Goal: Task Accomplishment & Management: Use online tool/utility

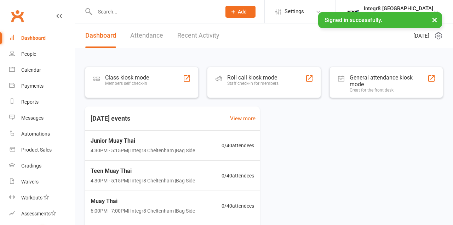
click at [163, 72] on div "Class kiosk mode Members self check-in" at bounding box center [142, 82] width 114 height 31
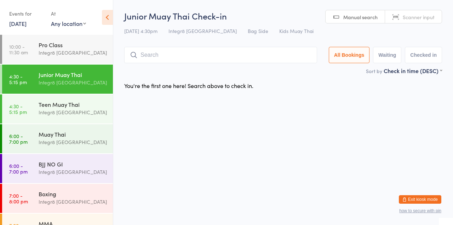
click at [199, 62] on input "search" at bounding box center [220, 55] width 193 height 16
type input "Roman"
click at [86, 101] on div "Teen Muay Thai" at bounding box center [73, 104] width 68 height 8
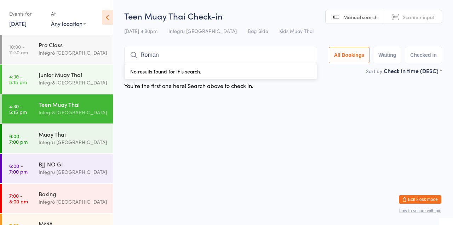
type input "Roman"
click at [78, 79] on div "Integr8 [GEOGRAPHIC_DATA]" at bounding box center [73, 82] width 68 height 8
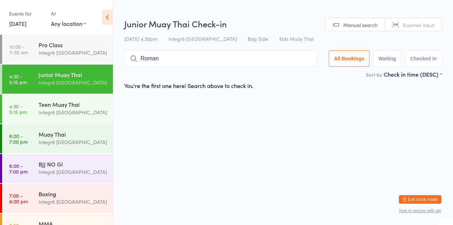
type input "Roman"
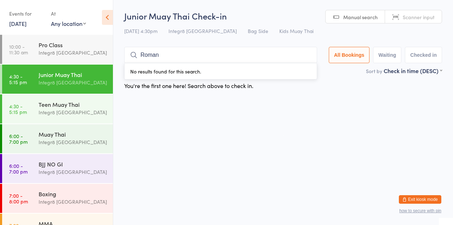
click at [67, 50] on div "Integr8 [GEOGRAPHIC_DATA]" at bounding box center [73, 53] width 68 height 8
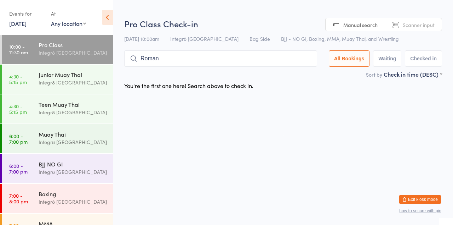
type input "Roman"
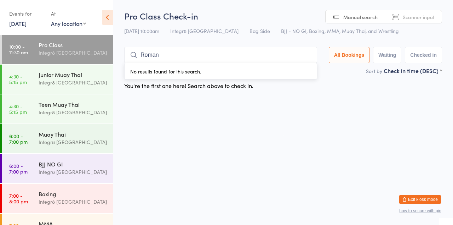
click at [63, 80] on div "Integr8 [GEOGRAPHIC_DATA]" at bounding box center [73, 82] width 68 height 8
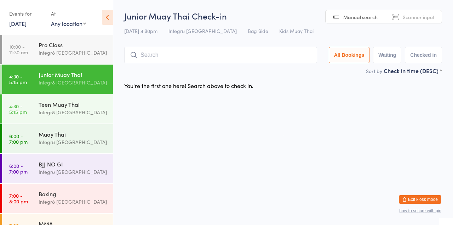
click at [71, 84] on div "Integr8 [GEOGRAPHIC_DATA]" at bounding box center [73, 82] width 68 height 8
type input "Hamix"
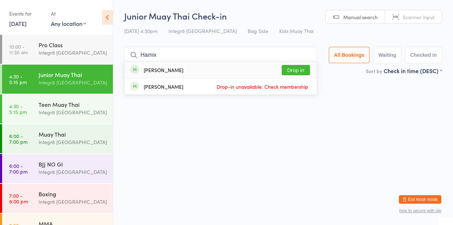
click at [300, 68] on button "Drop in" at bounding box center [296, 70] width 28 height 10
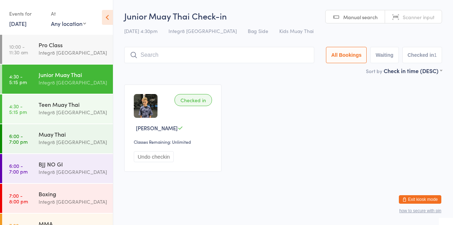
click at [63, 103] on div "Teen Muay Thai" at bounding box center [73, 104] width 68 height 8
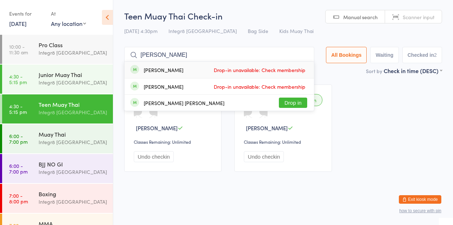
type input "[PERSON_NAME]"
click at [292, 105] on button "Drop in" at bounding box center [293, 102] width 28 height 10
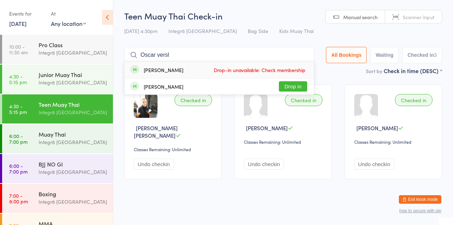
type input "Oscar versl"
click at [293, 89] on button "Drop in" at bounding box center [293, 86] width 28 height 10
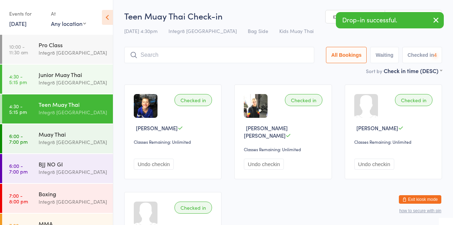
click at [39, 70] on div "Junior Muay Thai" at bounding box center [73, 74] width 68 height 8
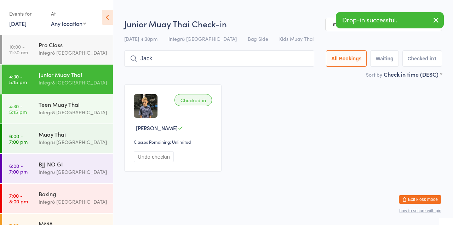
type input "Jack"
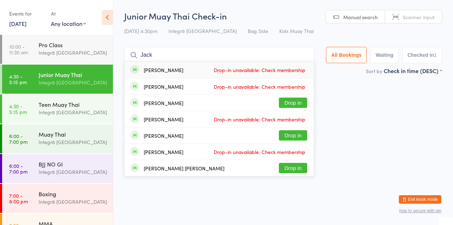
click at [302, 103] on button "Drop in" at bounding box center [293, 102] width 28 height 10
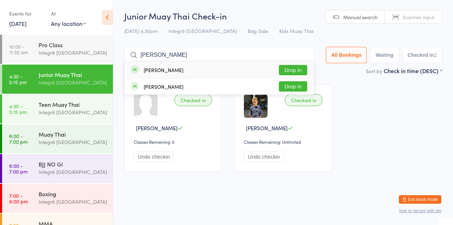
type input "[PERSON_NAME]"
click at [290, 70] on button "Drop in" at bounding box center [293, 70] width 28 height 10
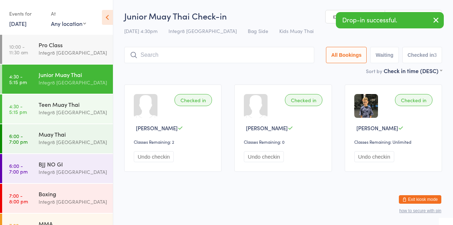
click at [304, 12] on h2 "Junior Muay Thai Check-in" at bounding box center [283, 16] width 318 height 12
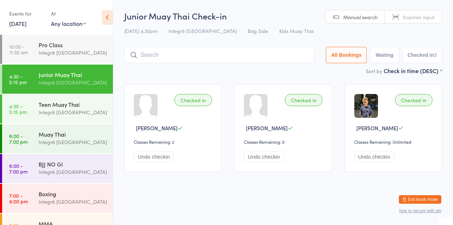
click at [86, 79] on div "Integr8 [GEOGRAPHIC_DATA]" at bounding box center [73, 82] width 68 height 8
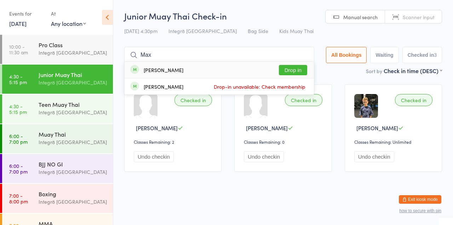
type input "Max"
click at [197, 72] on div "[PERSON_NAME] Drop in" at bounding box center [219, 70] width 189 height 16
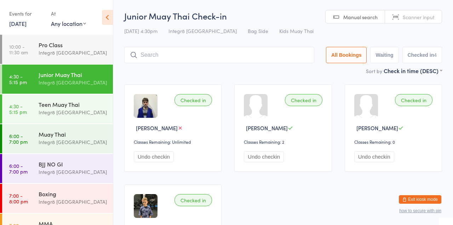
click at [308, 69] on div "Sort by Check in time (DESC) First name (ASC) First name (DESC) Last name (ASC)…" at bounding box center [283, 71] width 318 height 8
click at [83, 147] on div "Muay Thai Integr8 [GEOGRAPHIC_DATA]" at bounding box center [76, 138] width 74 height 28
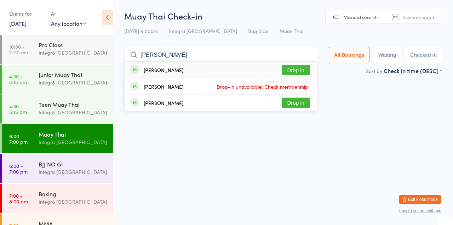
type input "[PERSON_NAME]"
click at [303, 70] on button "Drop in" at bounding box center [296, 70] width 28 height 10
